Goal: Information Seeking & Learning: Learn about a topic

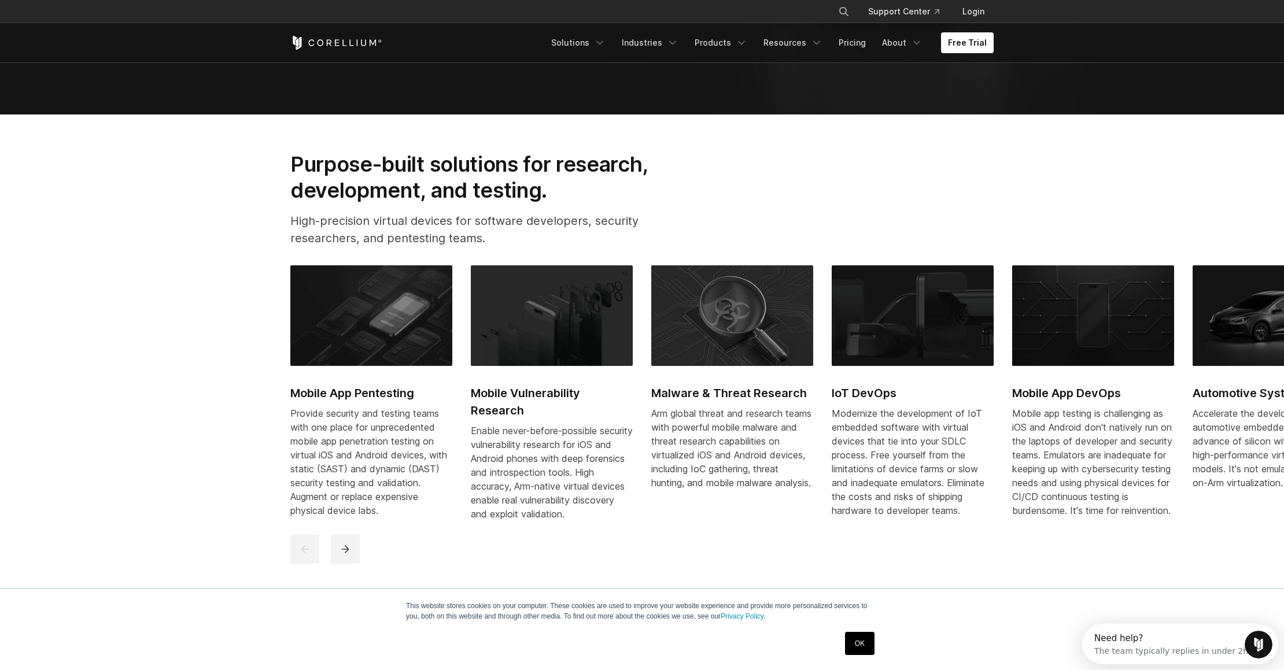
scroll to position [564, 0]
click at [849, 649] on link "OK" at bounding box center [859, 643] width 29 height 23
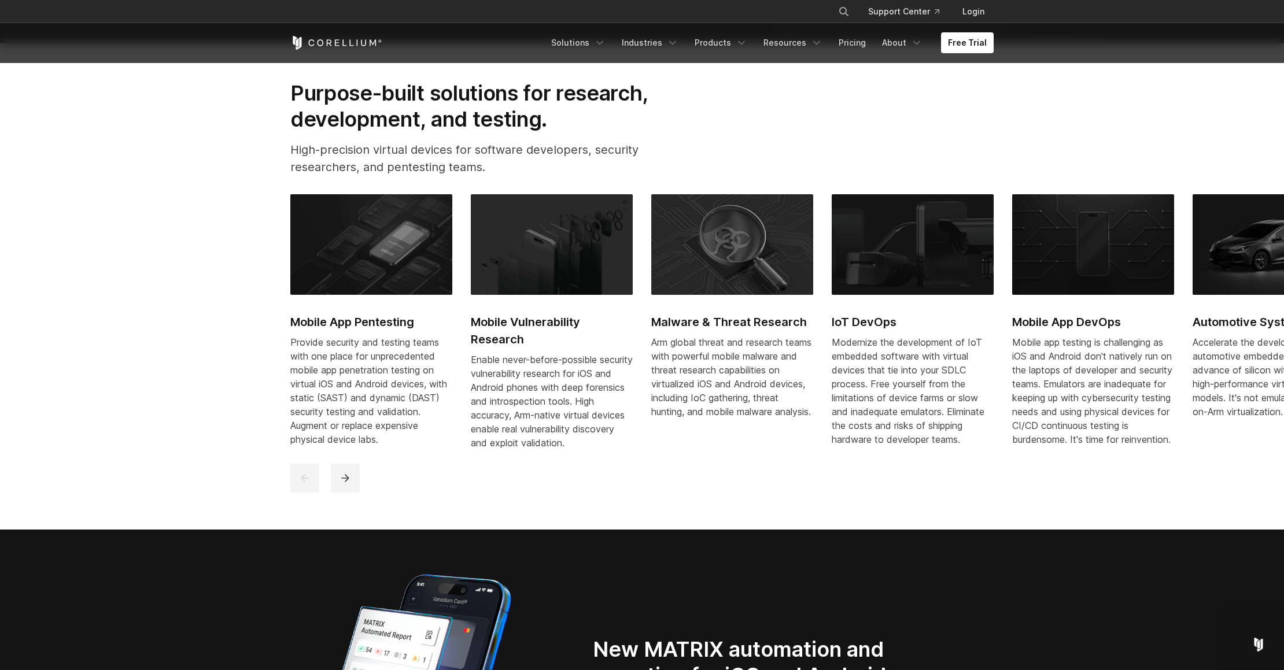
scroll to position [659, 0]
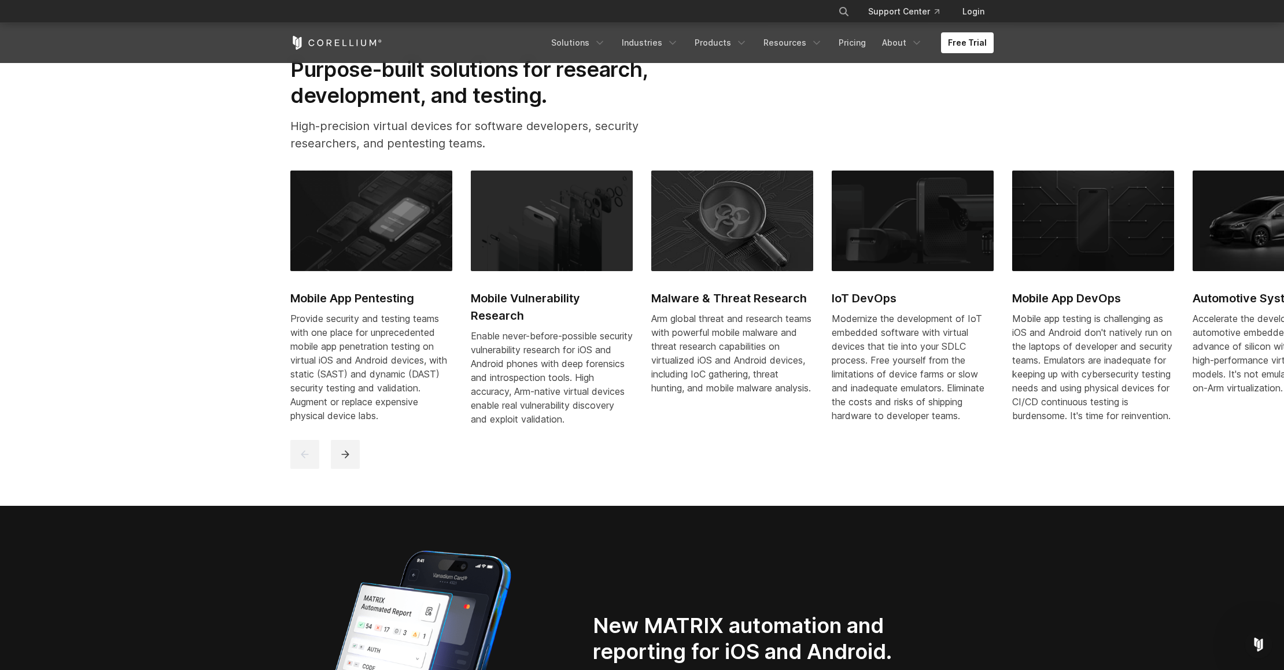
click at [698, 506] on section "Purpose-built solutions for research, development, and testing. High-precision …" at bounding box center [642, 263] width 1284 height 486
click at [651, 147] on p "High-precision virtual devices for software developers, security researchers, a…" at bounding box center [487, 134] width 394 height 35
click at [786, 142] on div "Purpose-built solutions for research, development, and testing. High-precision …" at bounding box center [642, 109] width 726 height 105
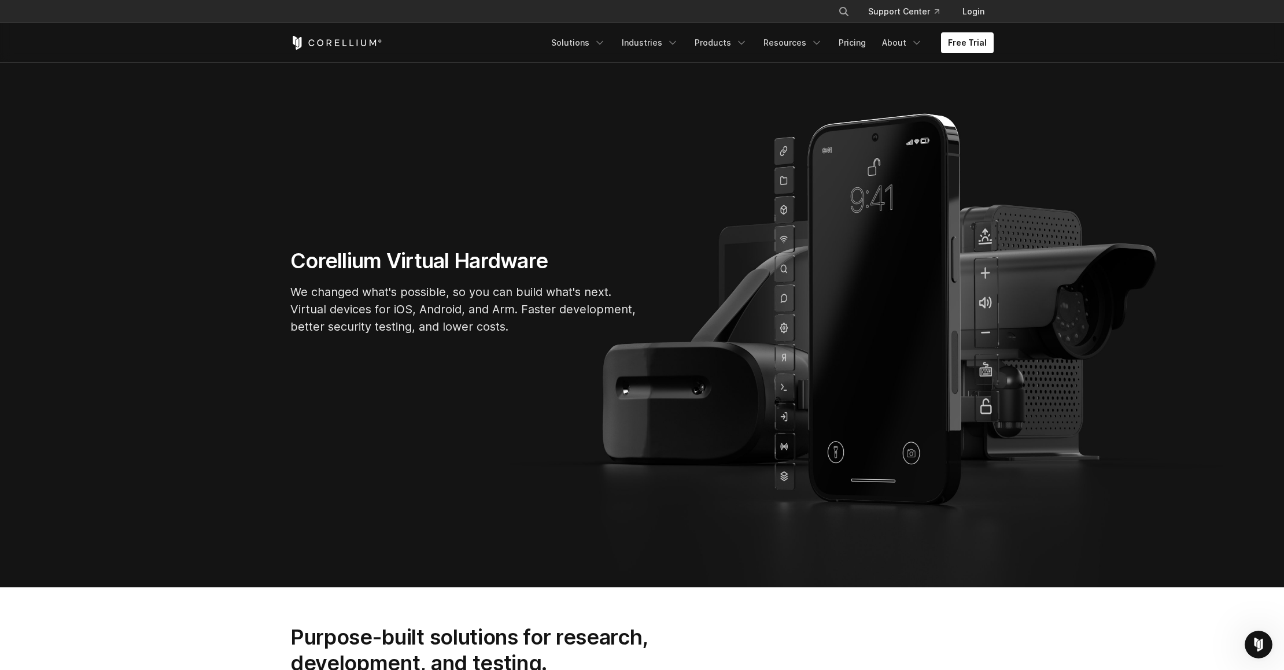
scroll to position [0, 0]
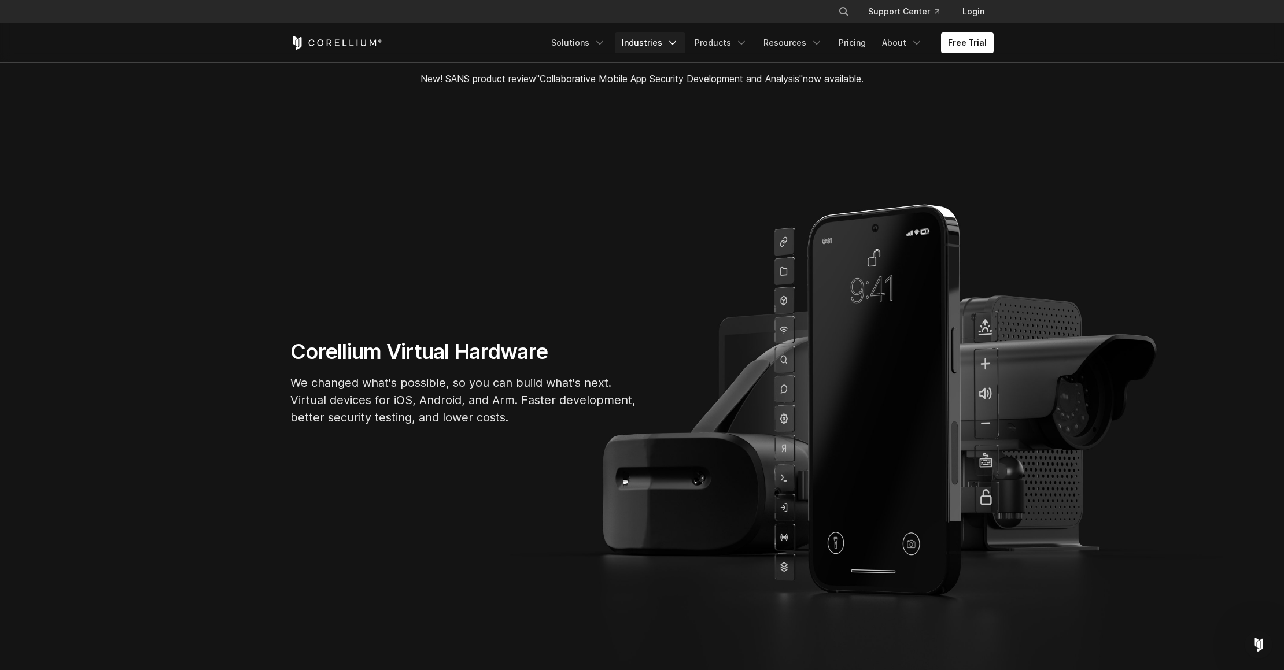
click at [660, 35] on link "Industries" at bounding box center [650, 42] width 71 height 21
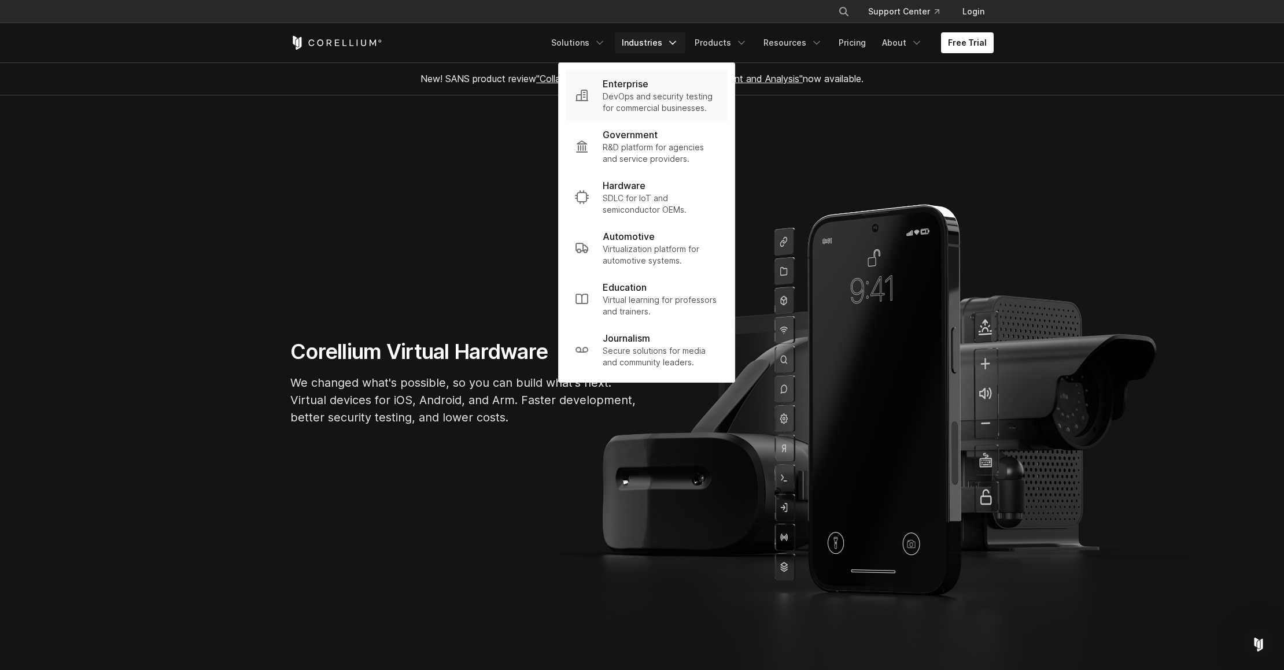
click at [645, 110] on p "DevOps and security testing for commercial businesses." at bounding box center [661, 102] width 116 height 23
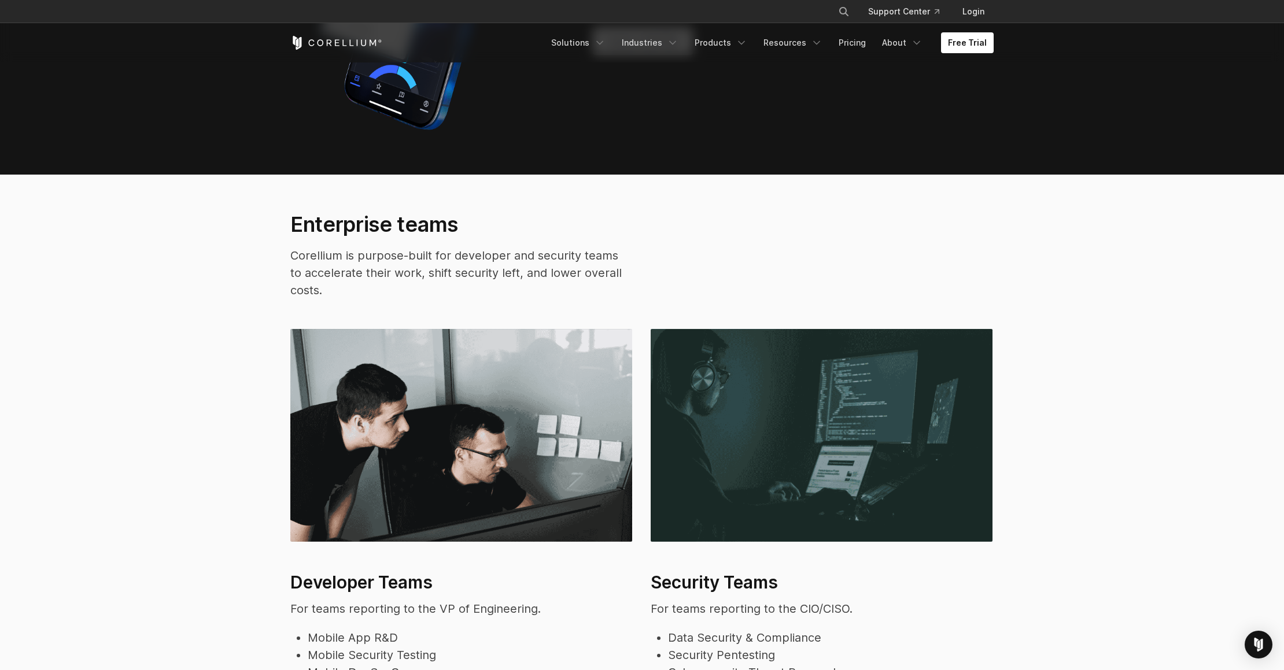
scroll to position [2303, 0]
